Goal: Complete application form

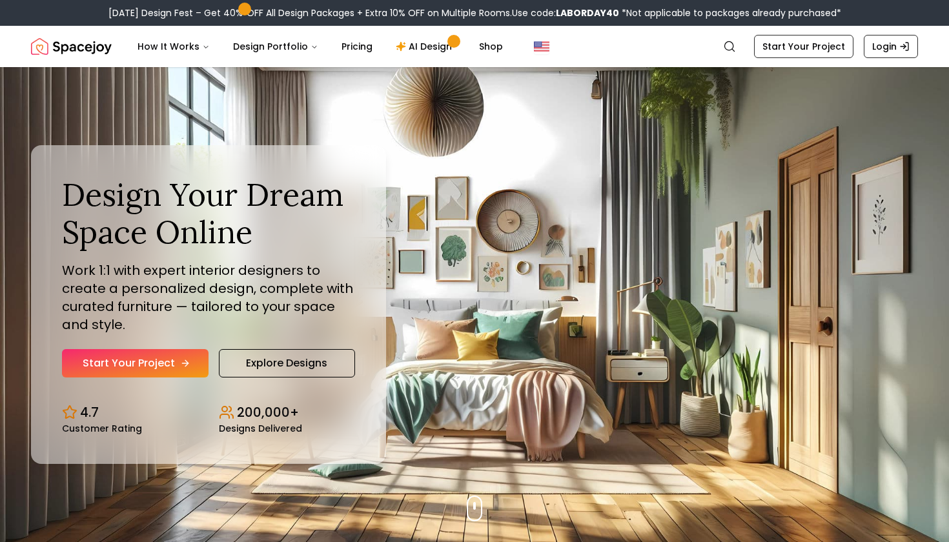
click at [168, 376] on link "Start Your Project" at bounding box center [135, 363] width 147 height 28
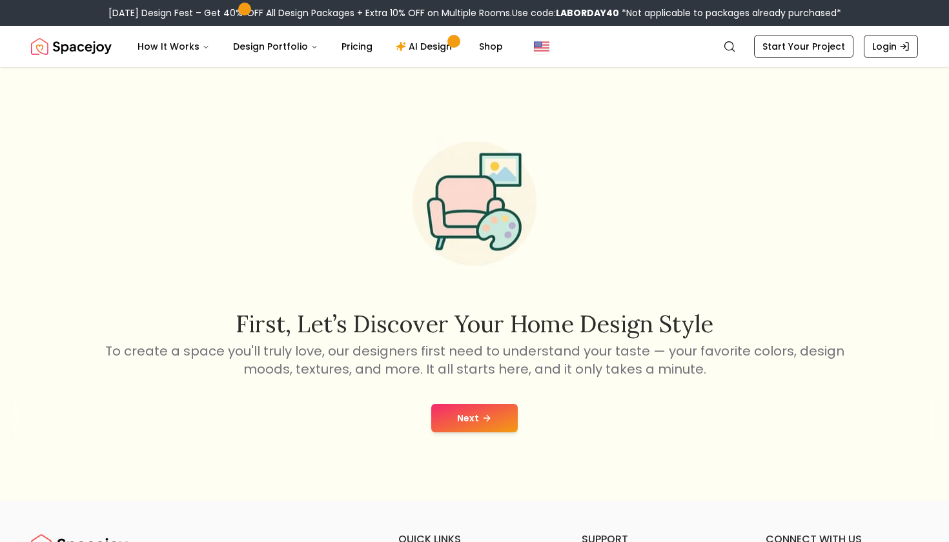
click at [434, 407] on button "Next" at bounding box center [474, 418] width 86 height 28
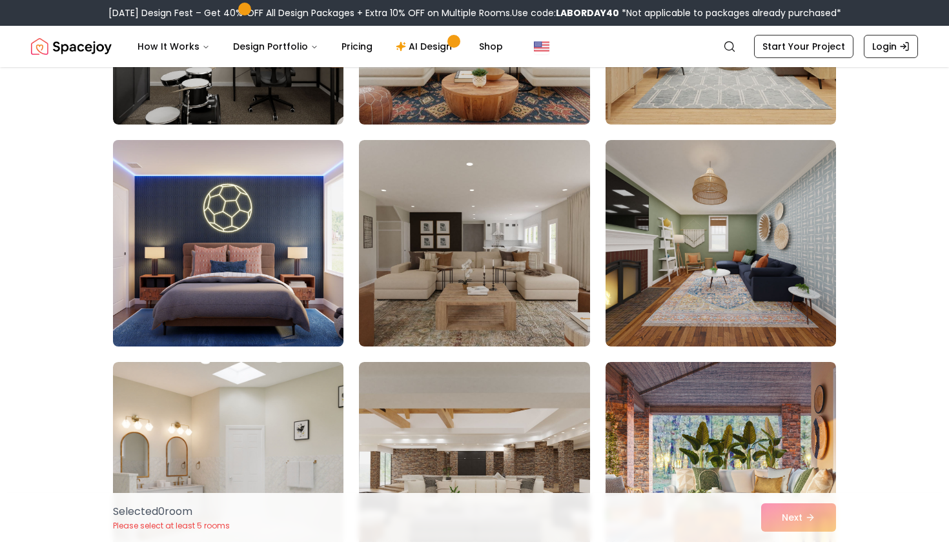
scroll to position [2099, 0]
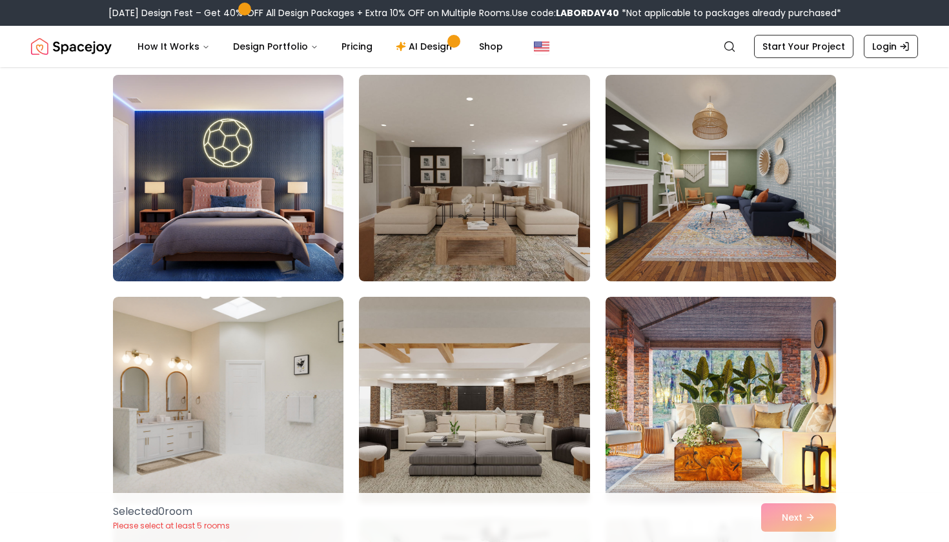
click at [256, 238] on img at bounding box center [228, 178] width 242 height 217
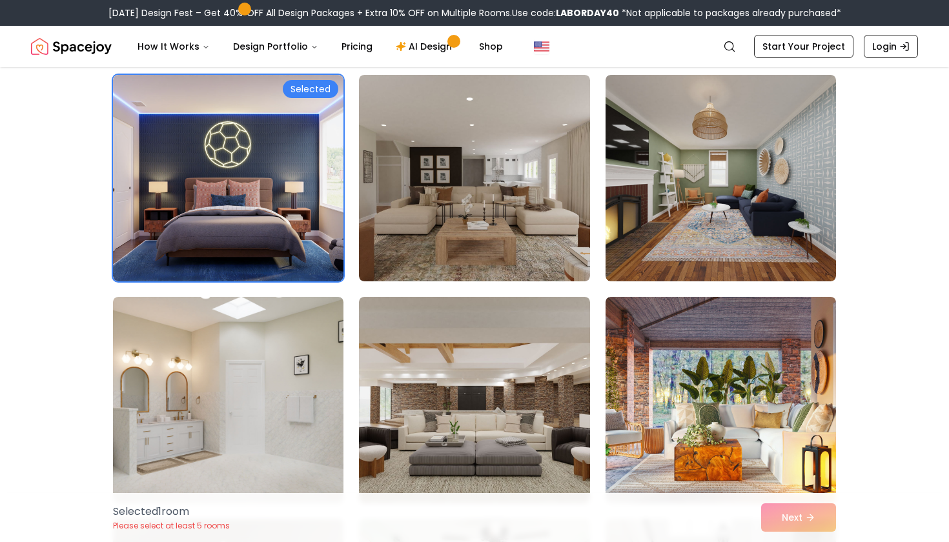
click at [794, 524] on div "Selected 1 room Please select at least 5 rooms Next" at bounding box center [475, 517] width 744 height 49
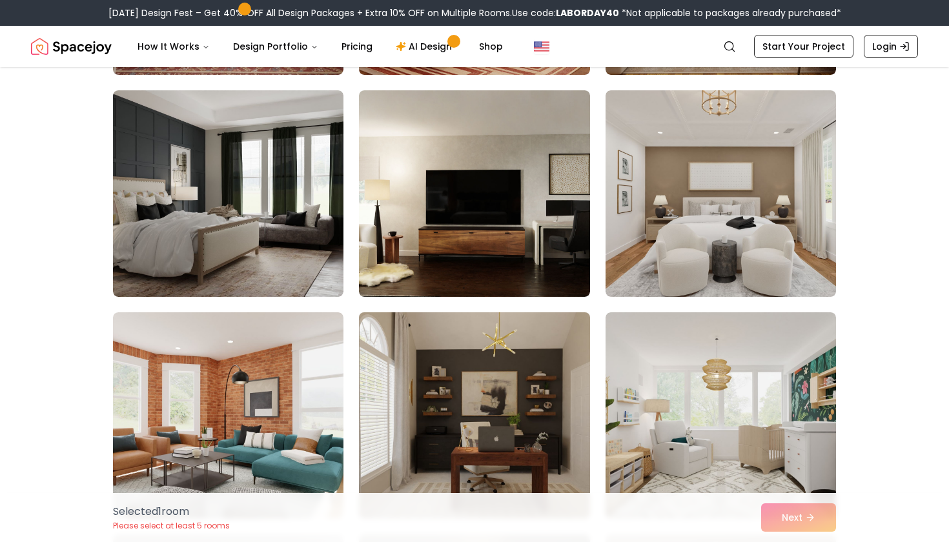
scroll to position [5462, 0]
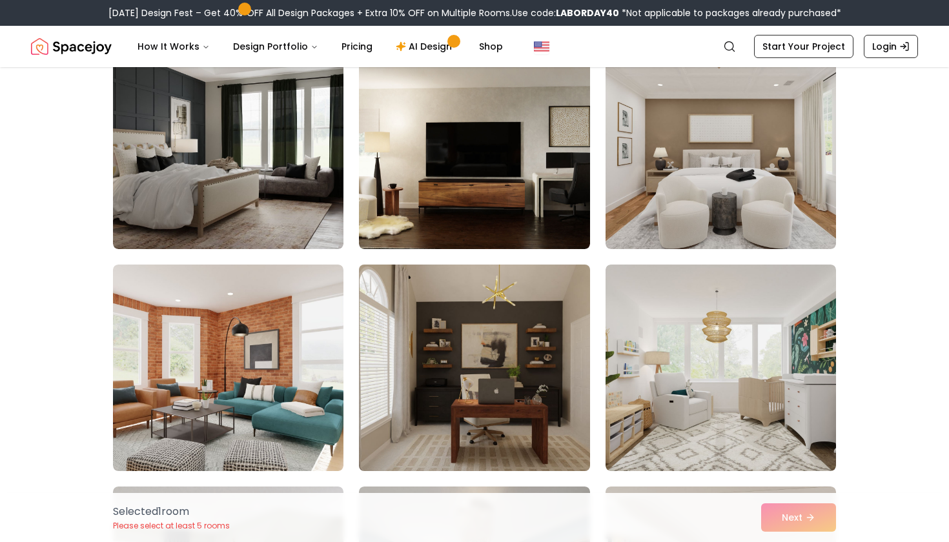
click at [482, 356] on img at bounding box center [474, 367] width 242 height 217
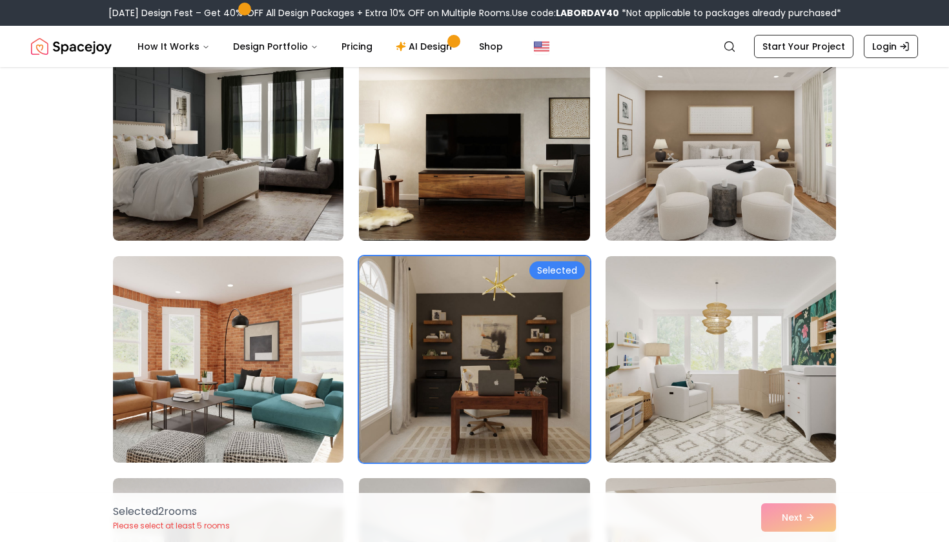
click at [427, 376] on img at bounding box center [474, 359] width 242 height 217
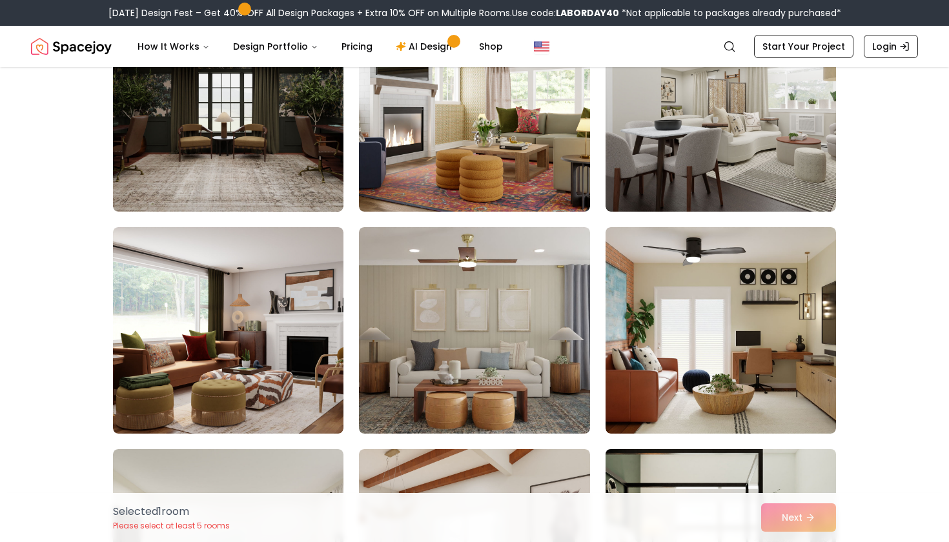
scroll to position [1186, 0]
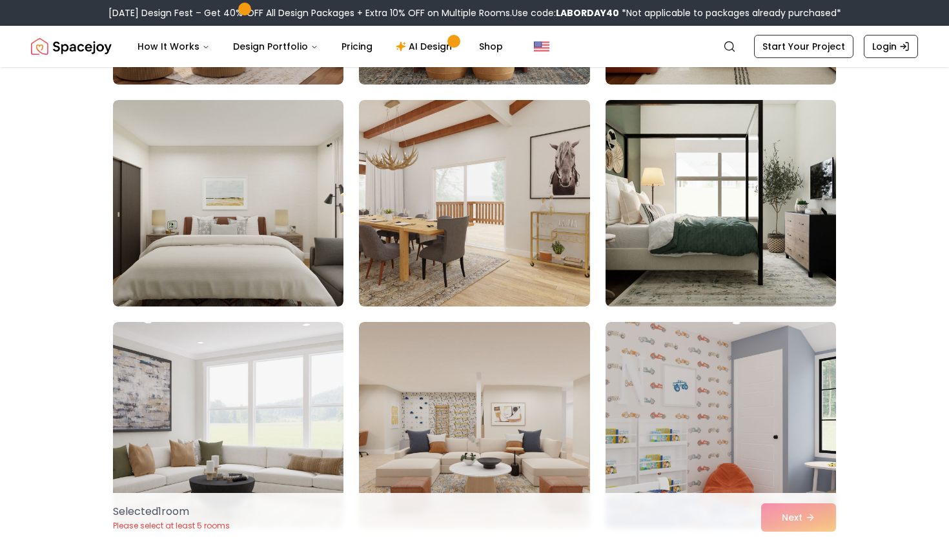
scroll to position [1195, 0]
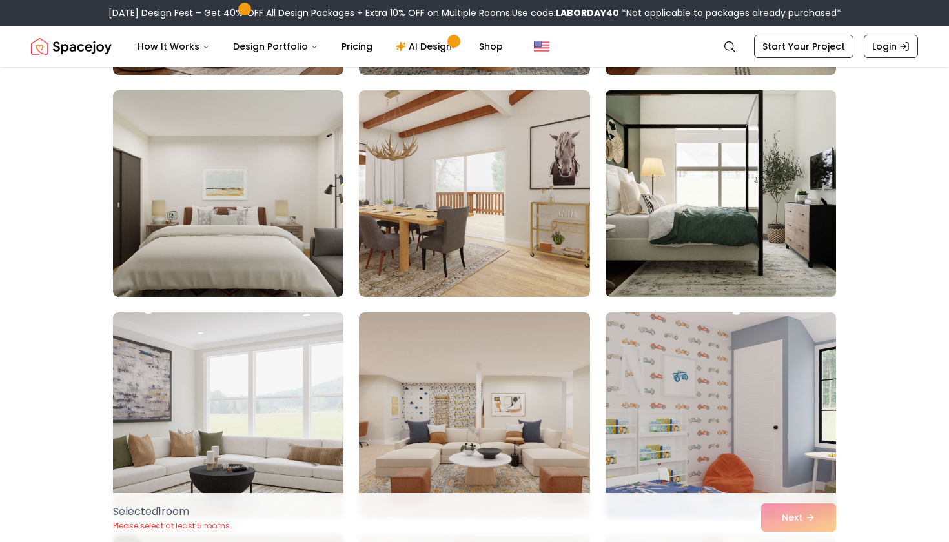
click at [656, 255] on img at bounding box center [721, 193] width 242 height 217
